Goal: Task Accomplishment & Management: Complete application form

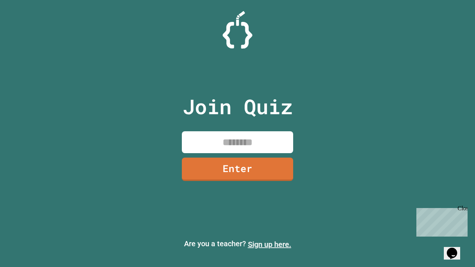
click at [270, 245] on link "Sign up here." at bounding box center [269, 244] width 43 height 9
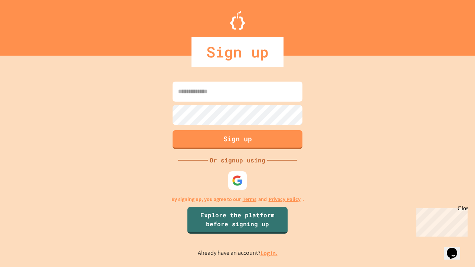
click at [270, 253] on link "Log in." at bounding box center [269, 254] width 17 height 8
